Goal: Information Seeking & Learning: Learn about a topic

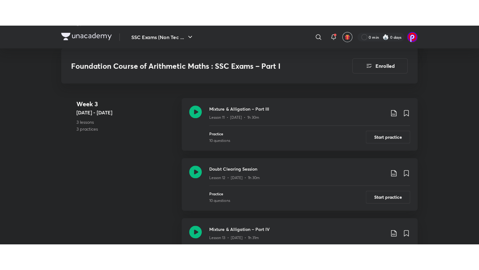
scroll to position [917, 0]
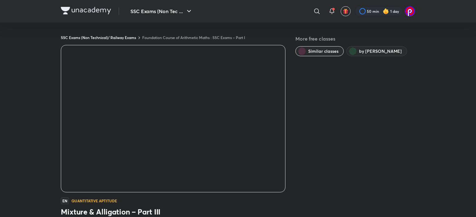
scroll to position [383, 0]
